Goal: Task Accomplishment & Management: Use online tool/utility

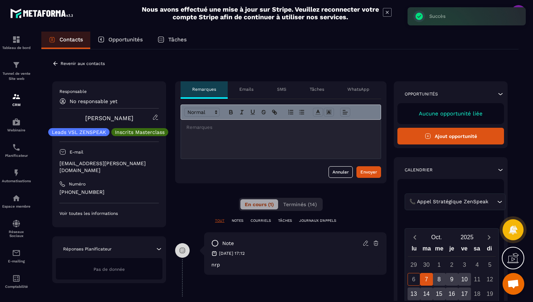
click at [56, 62] on icon at bounding box center [55, 63] width 7 height 7
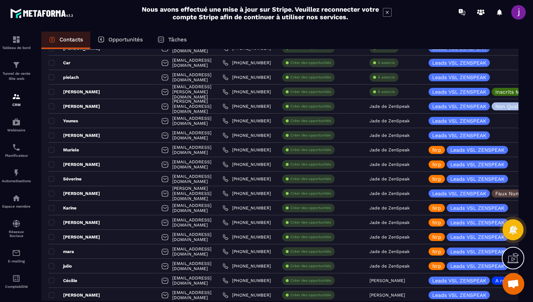
scroll to position [694, 0]
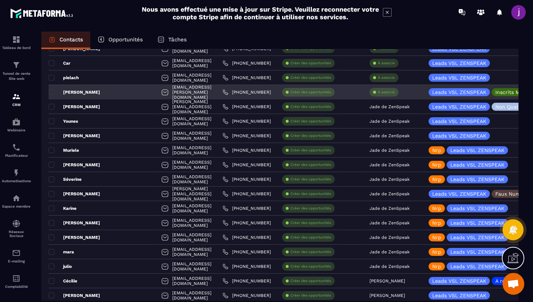
click at [390, 96] on div "À associe" at bounding box center [383, 92] width 29 height 9
click at [387, 92] on p "À associe" at bounding box center [386, 92] width 17 height 5
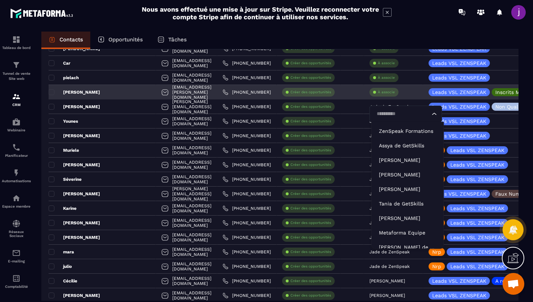
click at [388, 112] on input "Search for option" at bounding box center [402, 114] width 56 height 8
type input "****"
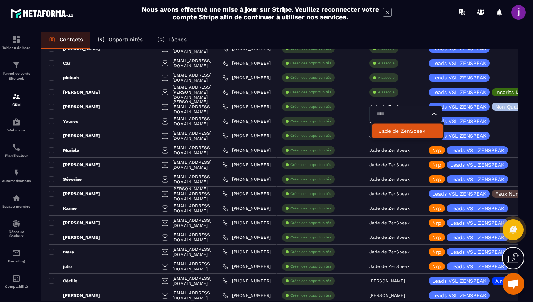
click at [400, 129] on p "Jade de ZenSpeak" at bounding box center [407, 130] width 57 height 7
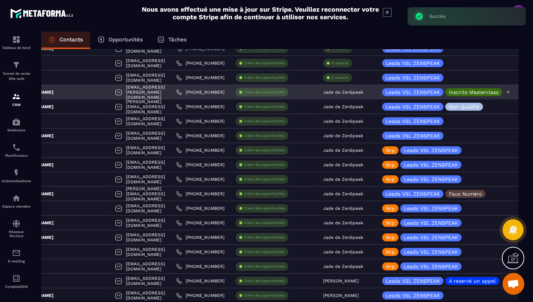
scroll to position [0, 47]
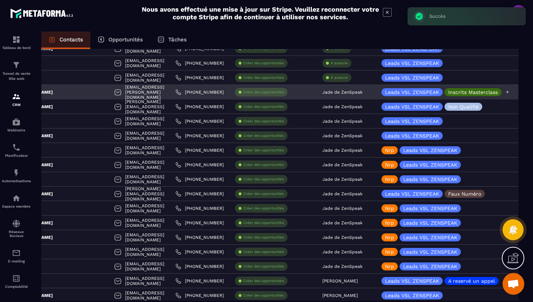
click at [507, 92] on icon at bounding box center [507, 92] width 3 height 3
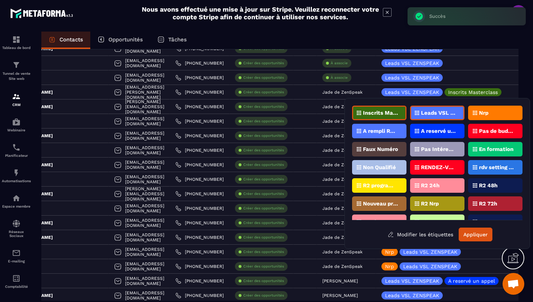
click at [494, 109] on div "Nrp" at bounding box center [495, 112] width 54 height 14
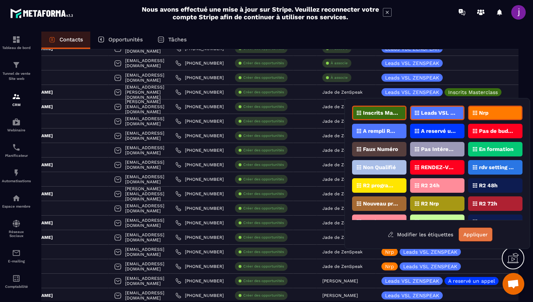
click at [480, 232] on button "Appliquer" at bounding box center [476, 234] width 34 height 14
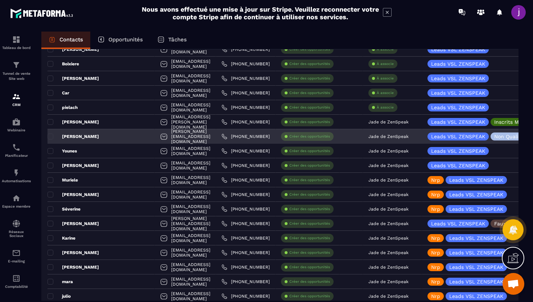
scroll to position [0, 0]
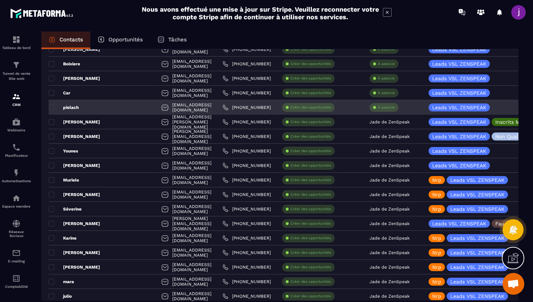
click at [107, 107] on div "pielach" at bounding box center [102, 107] width 107 height 14
